Goal: Find specific page/section: Find specific page/section

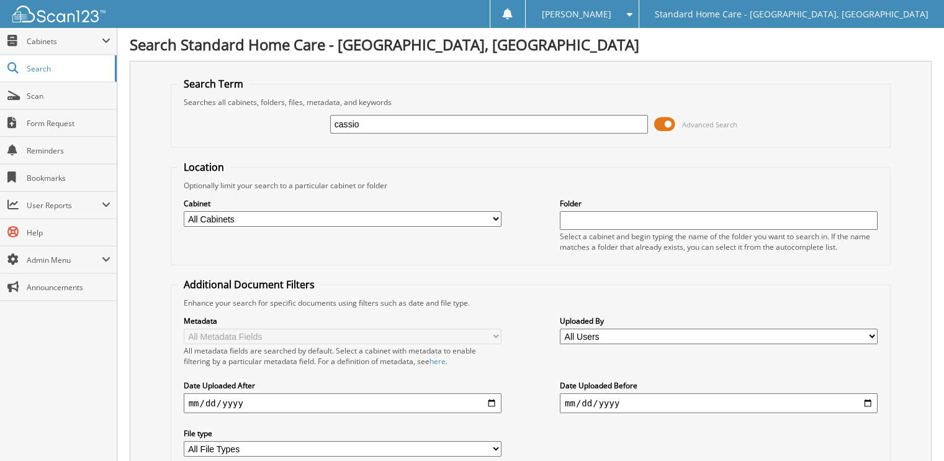
type input "cassio"
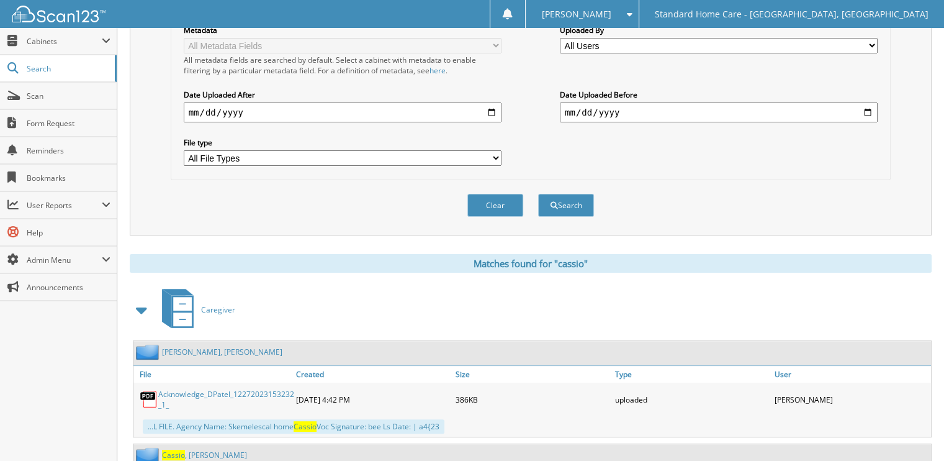
scroll to position [320, 0]
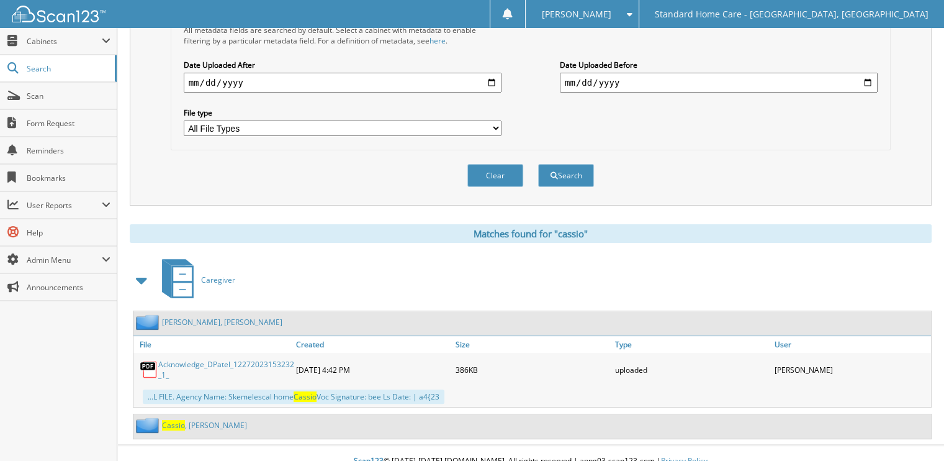
click at [202, 420] on link "[PERSON_NAME]" at bounding box center [204, 425] width 85 height 11
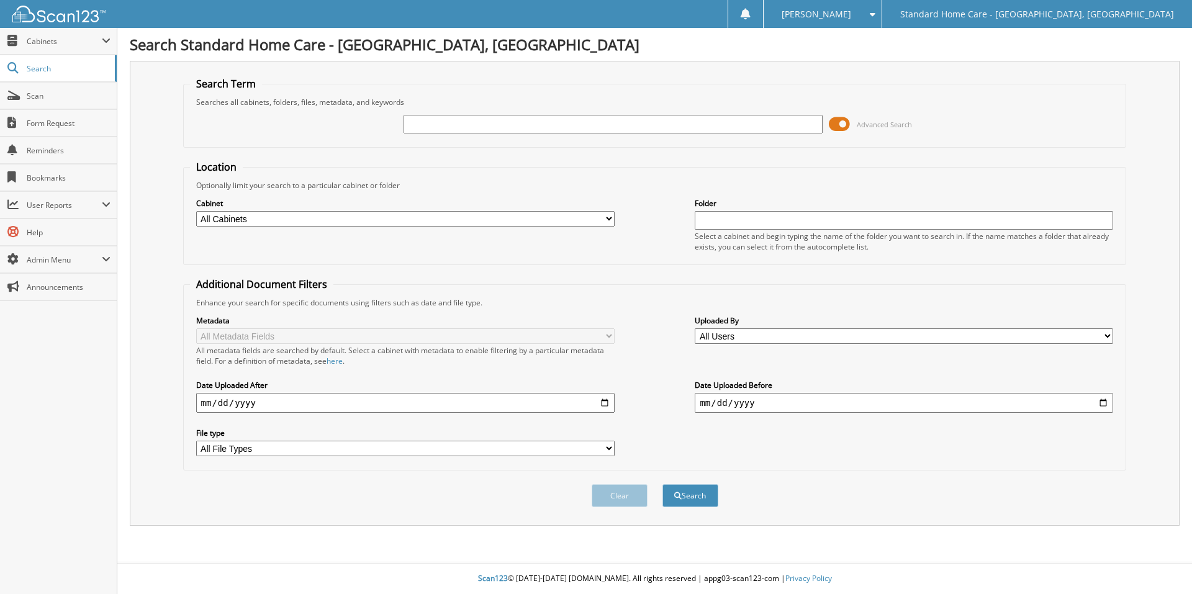
click at [432, 122] on input "text" at bounding box center [612, 124] width 418 height 19
type input "r"
type input "[PERSON_NAME]"
click at [662, 484] on button "Search" at bounding box center [690, 495] width 56 height 23
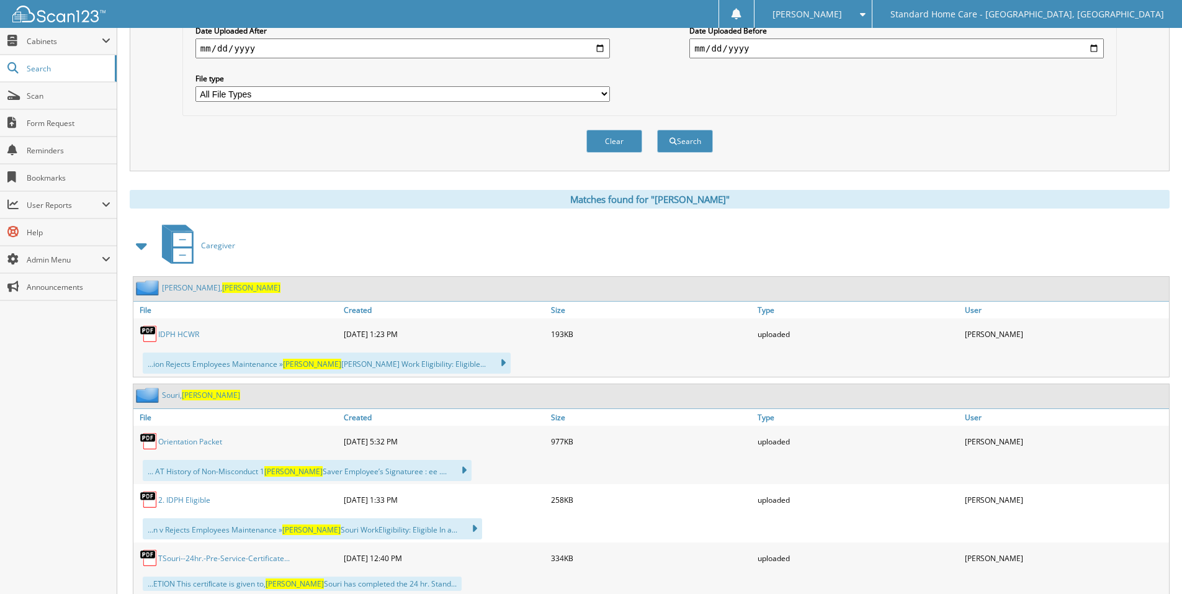
scroll to position [372, 0]
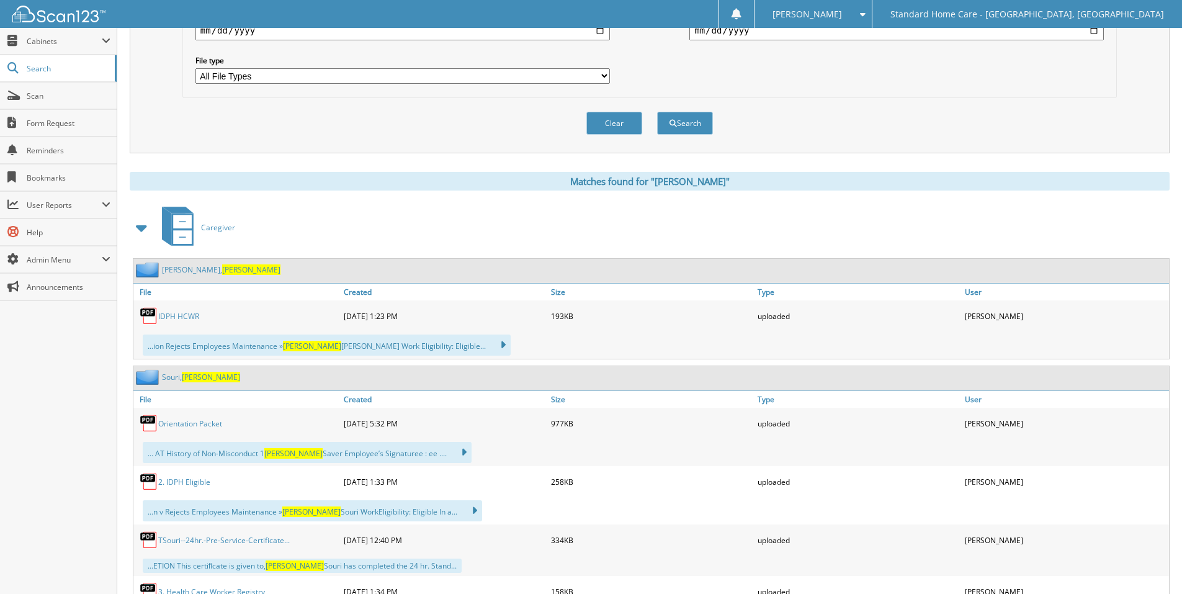
click at [222, 271] on span "Teresa" at bounding box center [251, 269] width 58 height 11
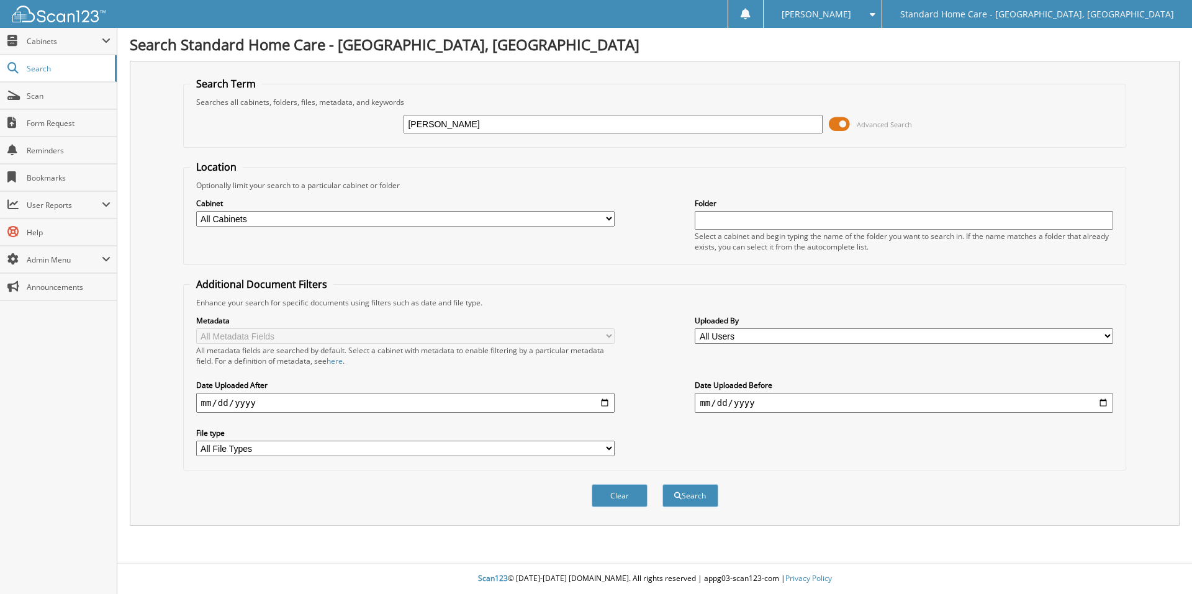
type input "[PERSON_NAME]"
click at [662, 484] on button "Search" at bounding box center [690, 495] width 56 height 23
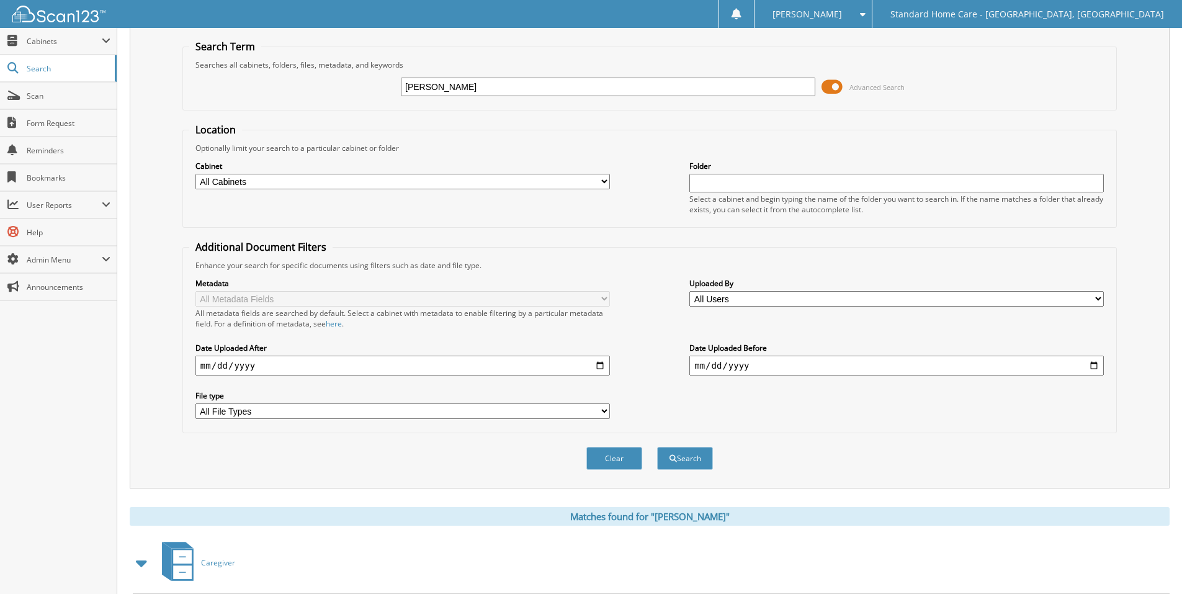
scroll to position [100, 0]
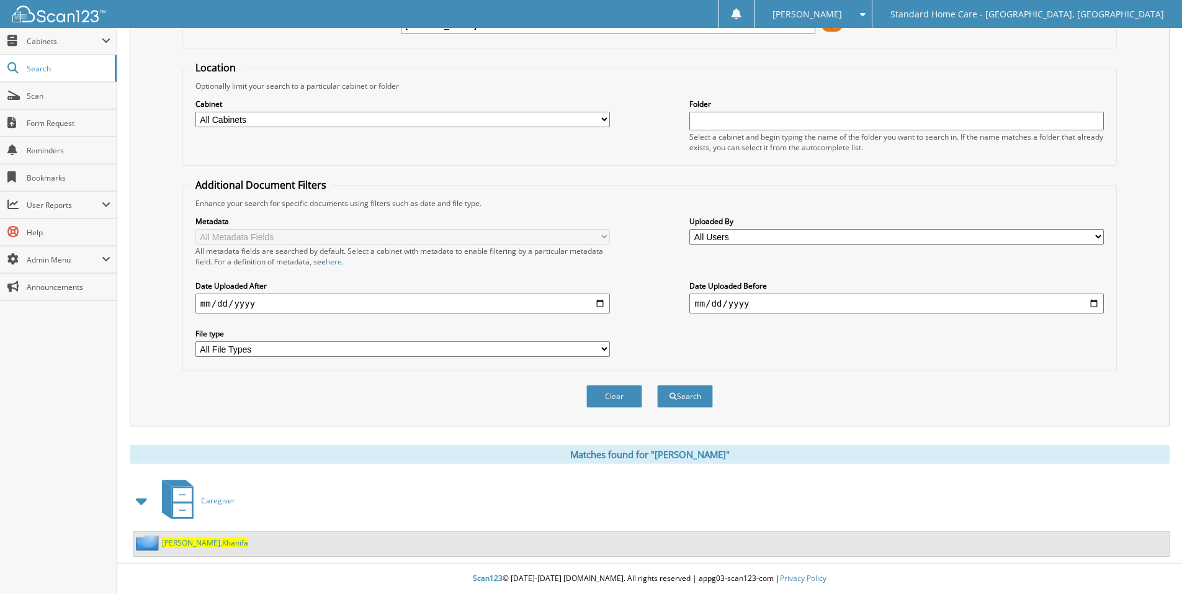
click at [207, 541] on link "Khoshimova , Khanifa" at bounding box center [205, 542] width 86 height 11
